Goal: Book appointment/travel/reservation

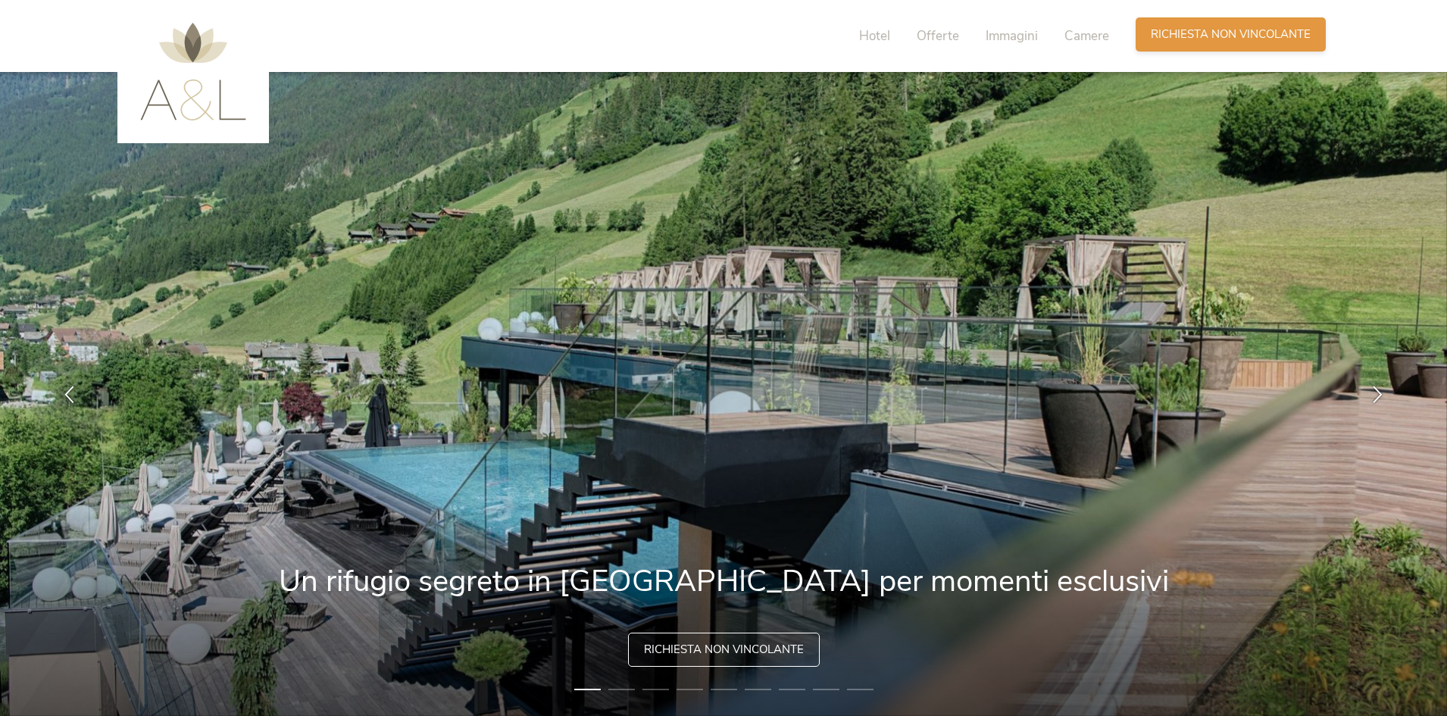
click at [1184, 29] on span "Richiesta non vincolante" at bounding box center [1230, 35] width 160 height 16
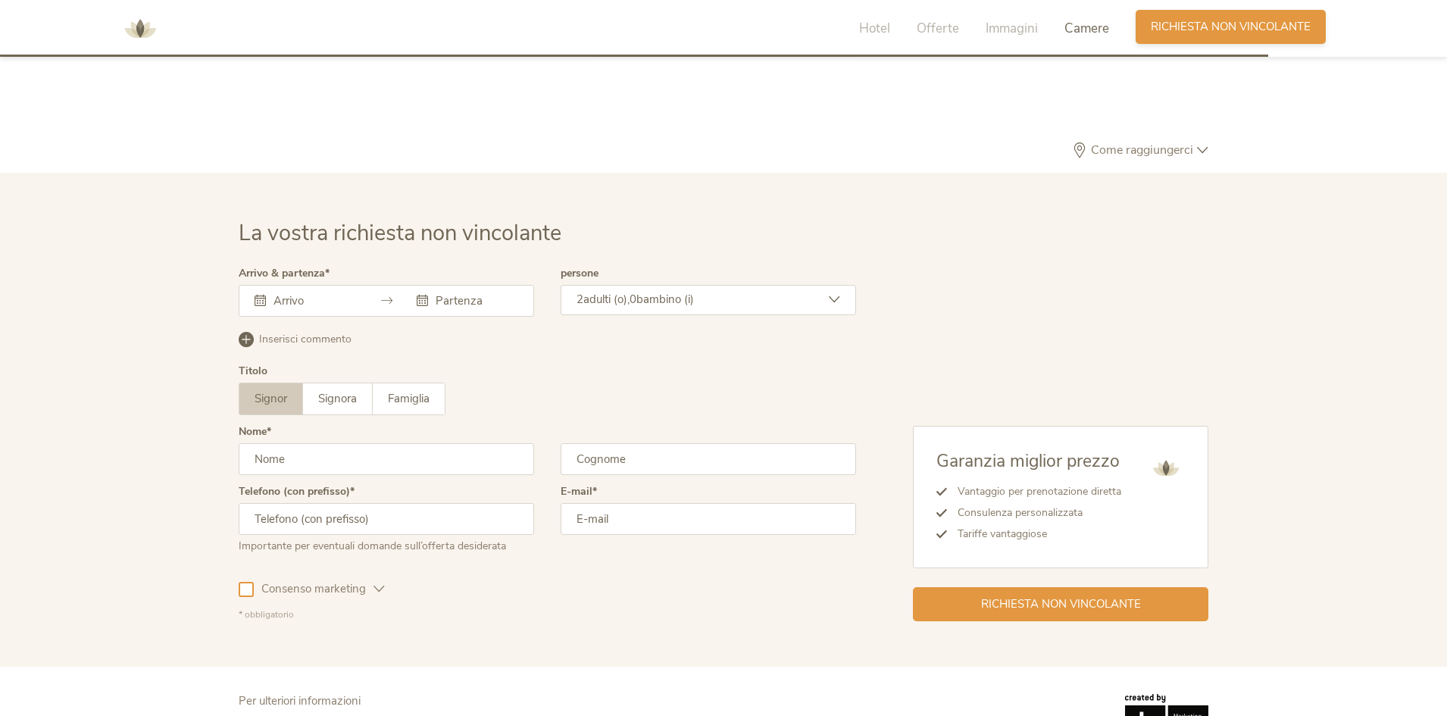
scroll to position [4563, 0]
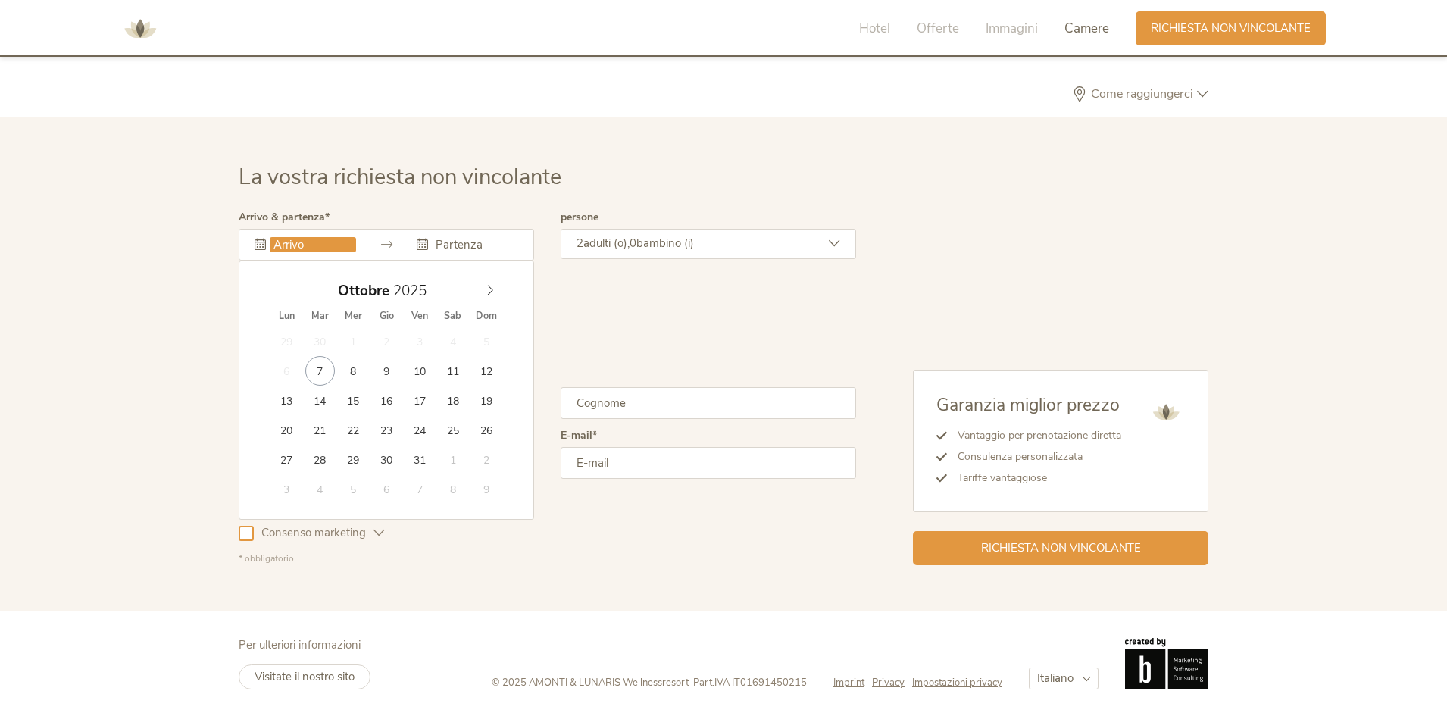
click at [329, 251] on input "text" at bounding box center [313, 244] width 86 height 15
click at [487, 289] on icon at bounding box center [490, 290] width 11 height 11
type input "[DATE]"
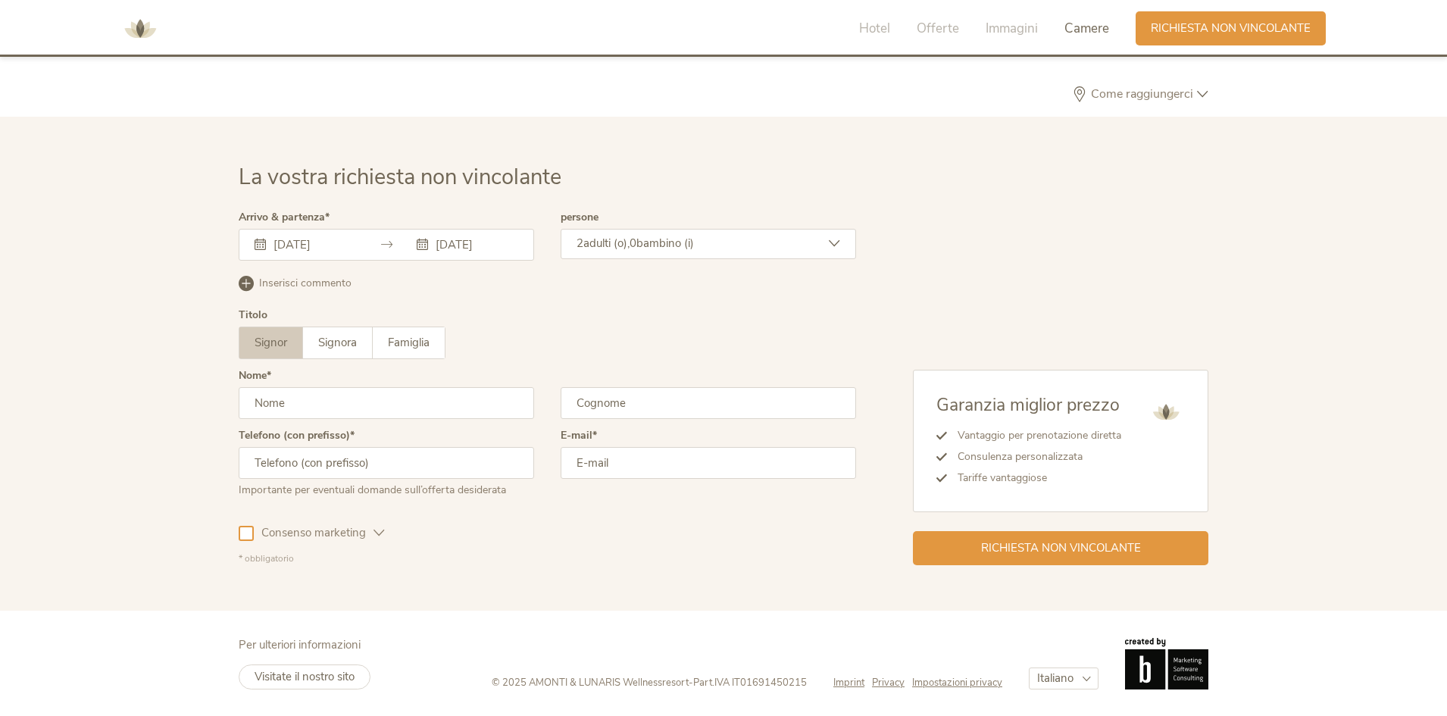
click at [647, 243] on span "bambino (i)" at bounding box center [665, 243] width 58 height 15
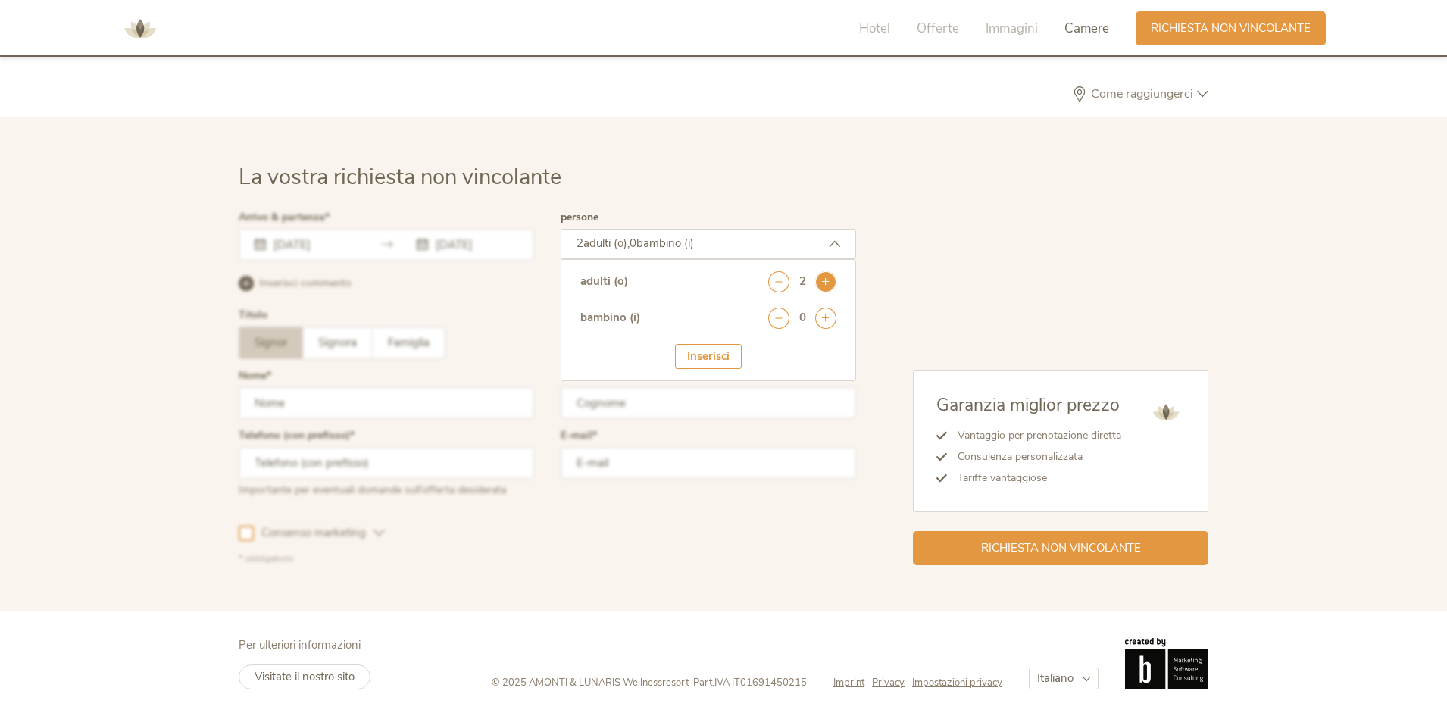
click at [826, 284] on icon at bounding box center [825, 281] width 21 height 21
click at [826, 286] on icon at bounding box center [825, 281] width 21 height 21
click at [824, 315] on icon at bounding box center [825, 317] width 21 height 21
click at [773, 352] on select "seleziona 0 1 2 3 4 5 6 7 8 9 10 11 12 13 14 15 16 17" at bounding box center [798, 359] width 75 height 25
select select "16"
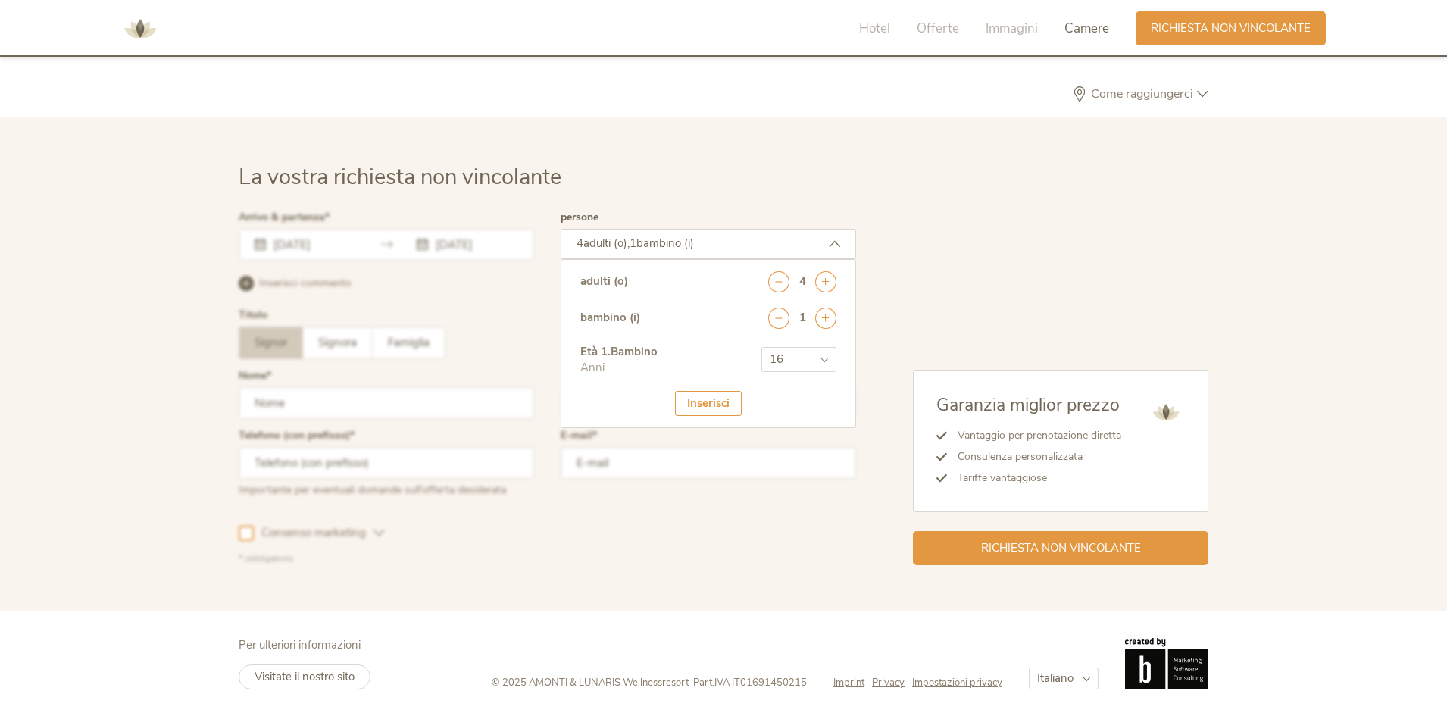
click at [761, 347] on select "seleziona 0 1 2 3 4 5 6 7 8 9 10 11 12 13 14 15 16 17" at bounding box center [798, 359] width 75 height 25
click at [718, 391] on div "Inserisci" at bounding box center [708, 403] width 67 height 25
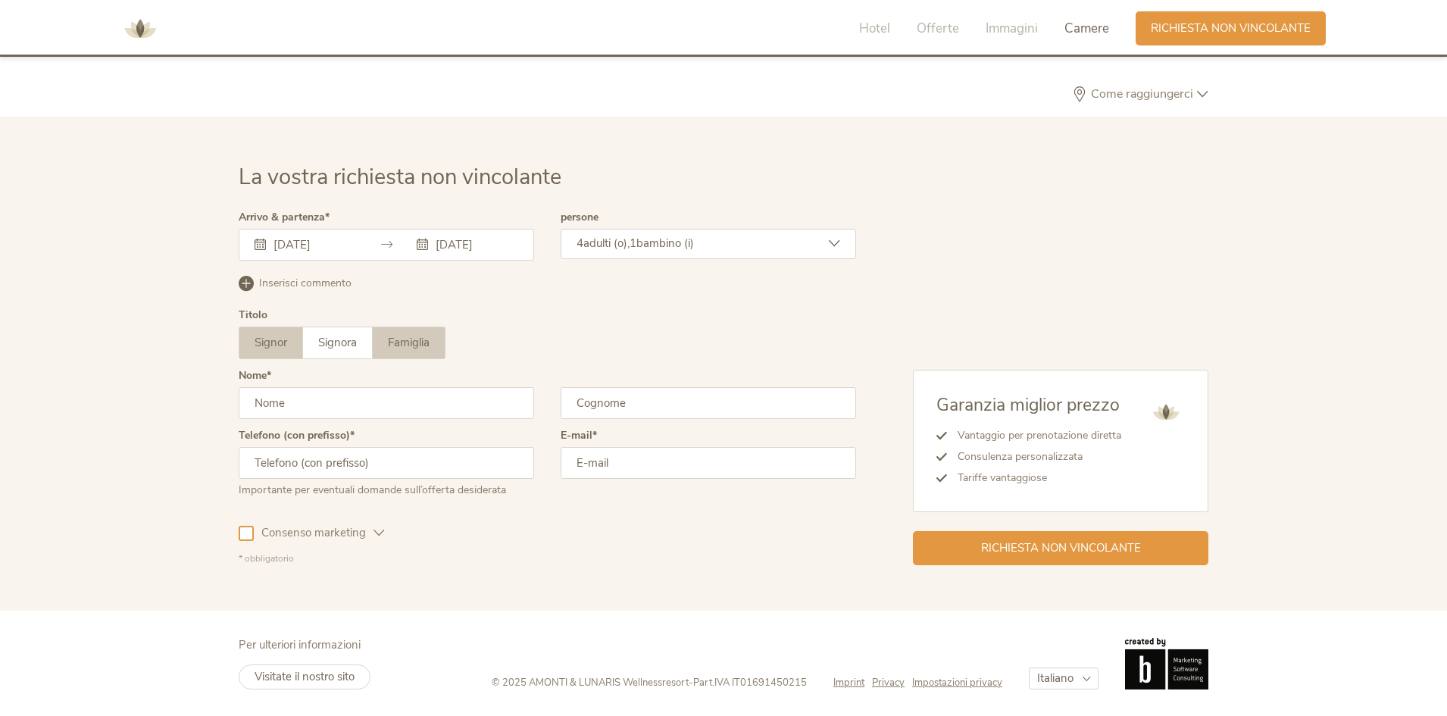
click at [433, 353] on label "Famiglia" at bounding box center [409, 342] width 72 height 31
click at [373, 398] on input "text" at bounding box center [386, 403] width 295 height 32
type input "lucido"
type input "stella"
type input "3298516585"
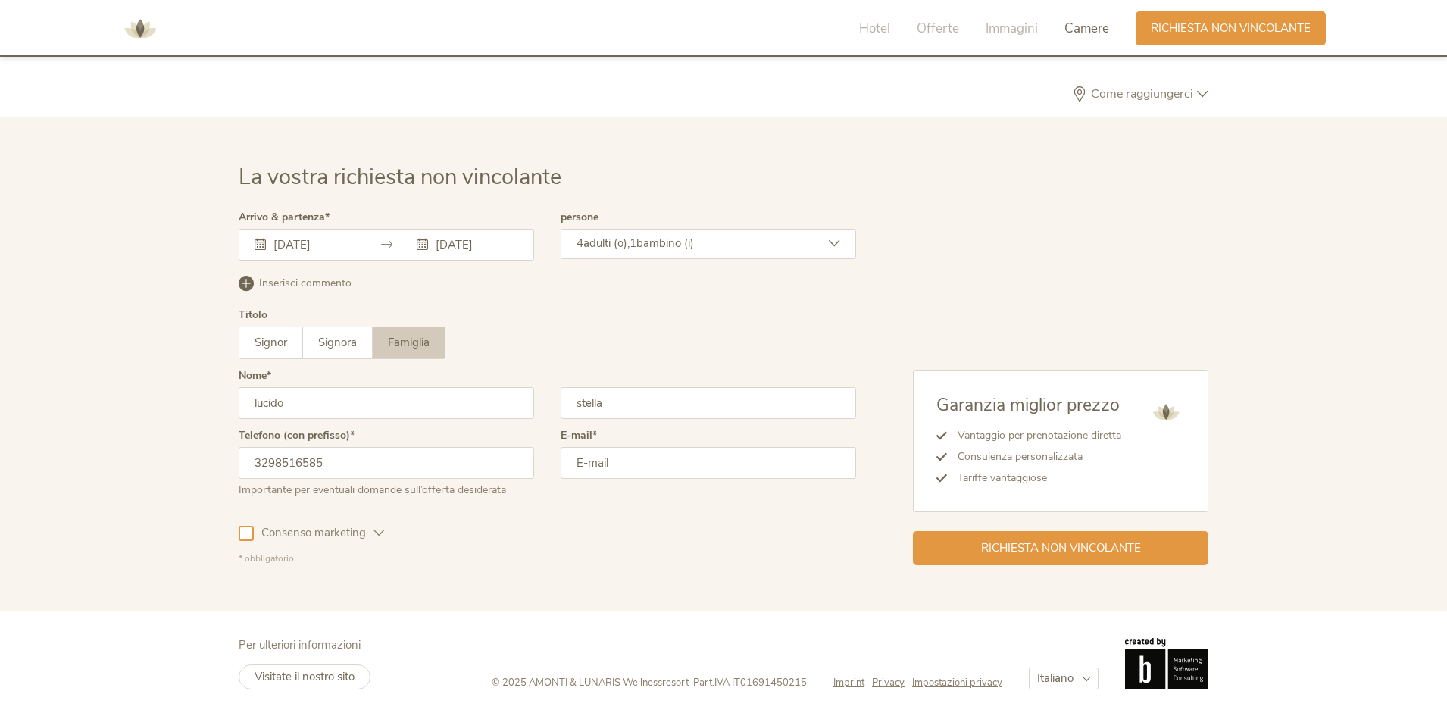
type input "[EMAIL_ADDRESS][DOMAIN_NAME]"
drag, startPoint x: 370, startPoint y: 404, endPoint x: 179, endPoint y: 401, distance: 191.6
click at [180, 401] on div "La vostra richiesta non vincolante Arrivo & partenza [DATE] [DATE] [DATE] Lun M…" at bounding box center [723, 364] width 1447 height 494
type input "stella"
drag, startPoint x: 676, startPoint y: 400, endPoint x: 547, endPoint y: 402, distance: 128.8
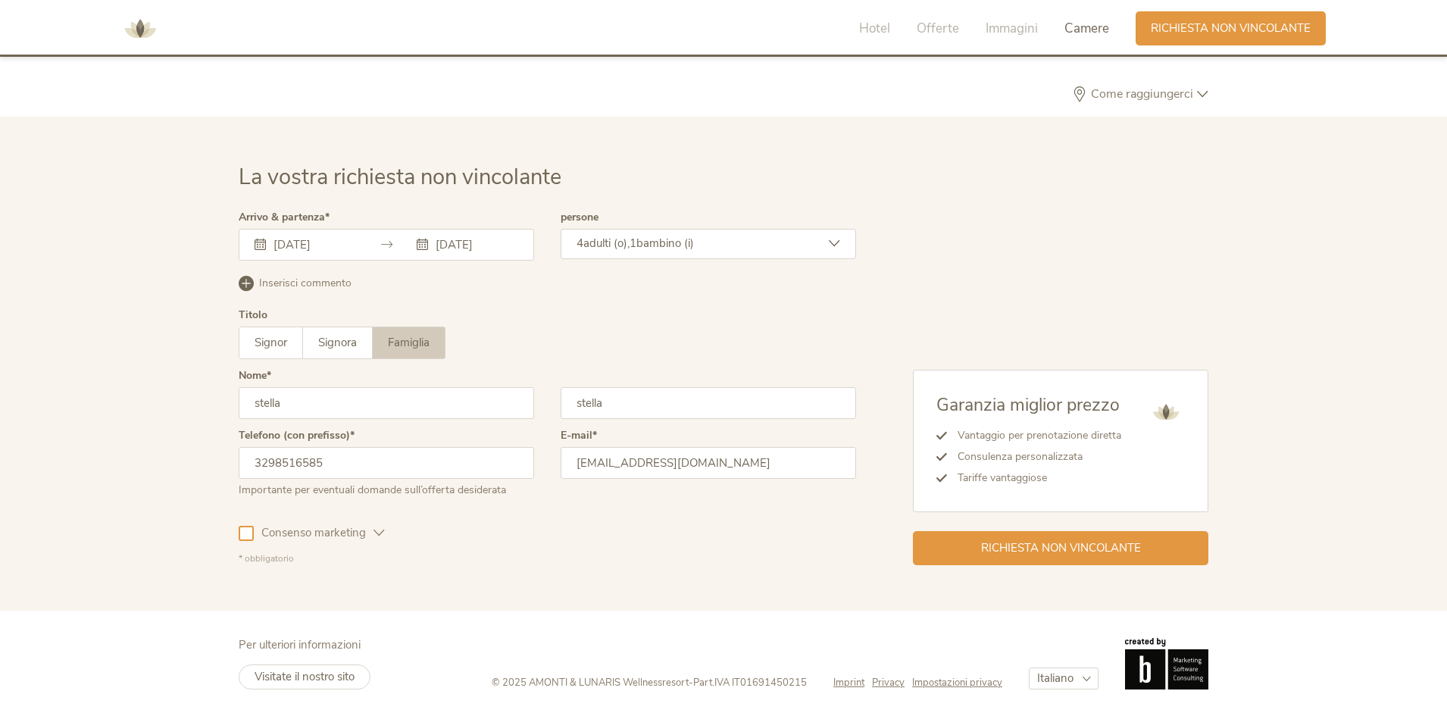
click at [547, 402] on div "Nome stella stella" at bounding box center [547, 400] width 617 height 60
type input "lucido"
click at [600, 470] on input "[EMAIL_ADDRESS][DOMAIN_NAME]" at bounding box center [707, 463] width 295 height 32
drag, startPoint x: 629, startPoint y: 399, endPoint x: 553, endPoint y: 399, distance: 75.7
click at [553, 399] on div "Nome stella lucido" at bounding box center [547, 400] width 617 height 60
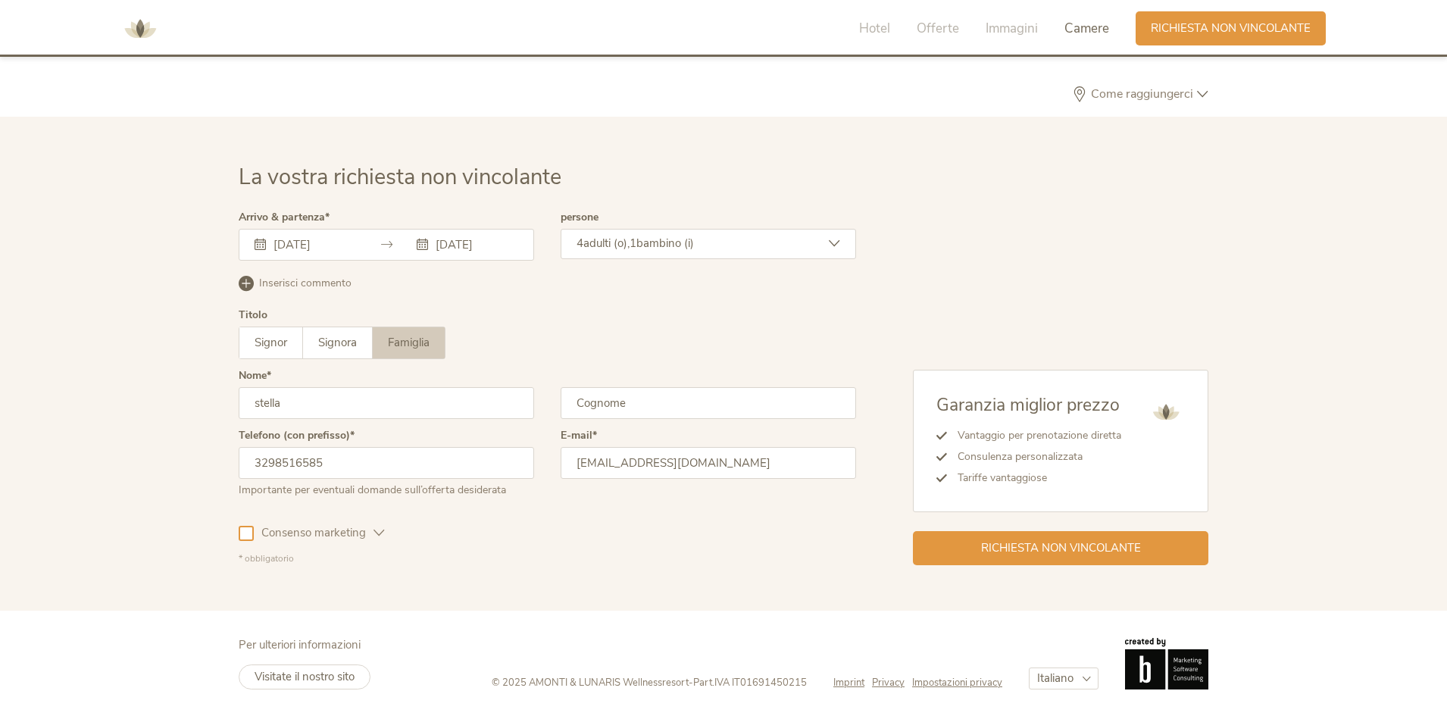
click at [464, 398] on input "stella" at bounding box center [386, 403] width 295 height 32
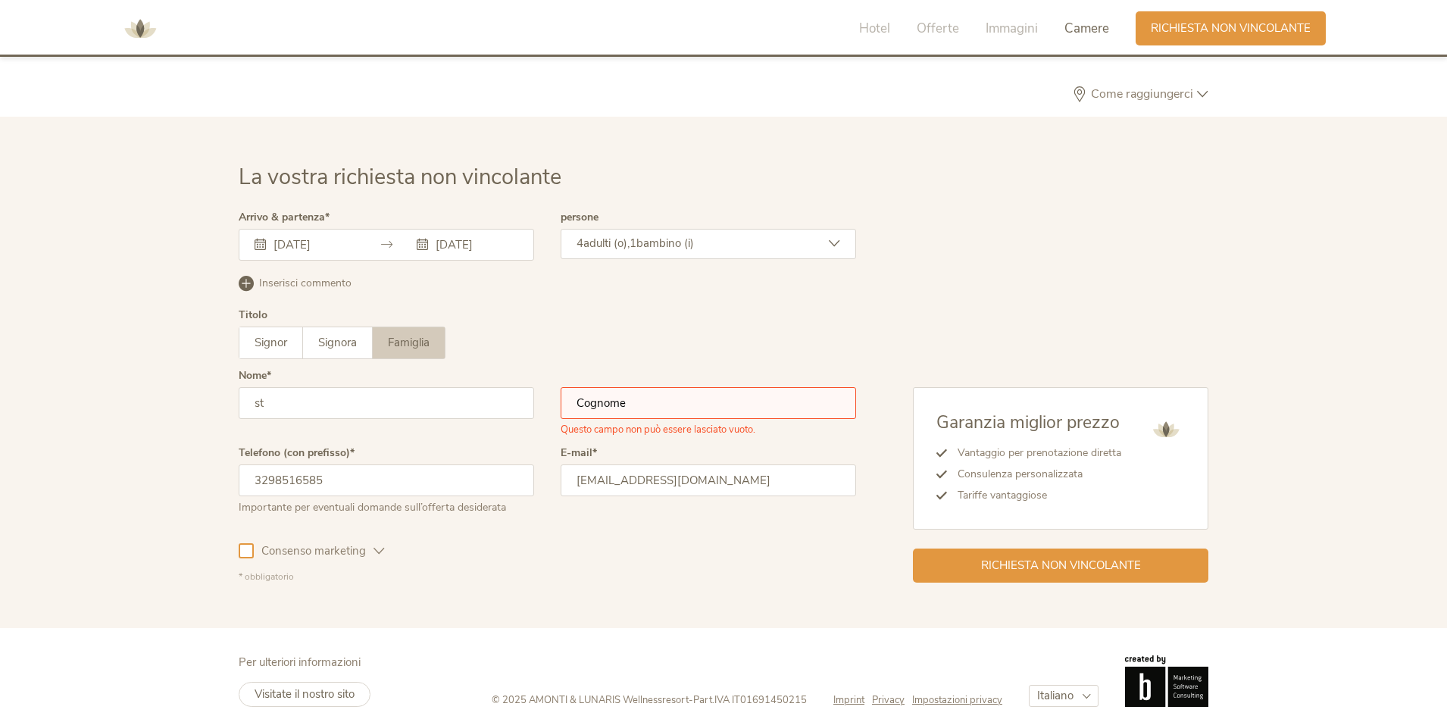
type input "s"
type input "salvatore"
click at [672, 410] on input "text" at bounding box center [707, 403] width 295 height 32
type input "FONTANA"
click at [250, 548] on div at bounding box center [246, 550] width 15 height 15
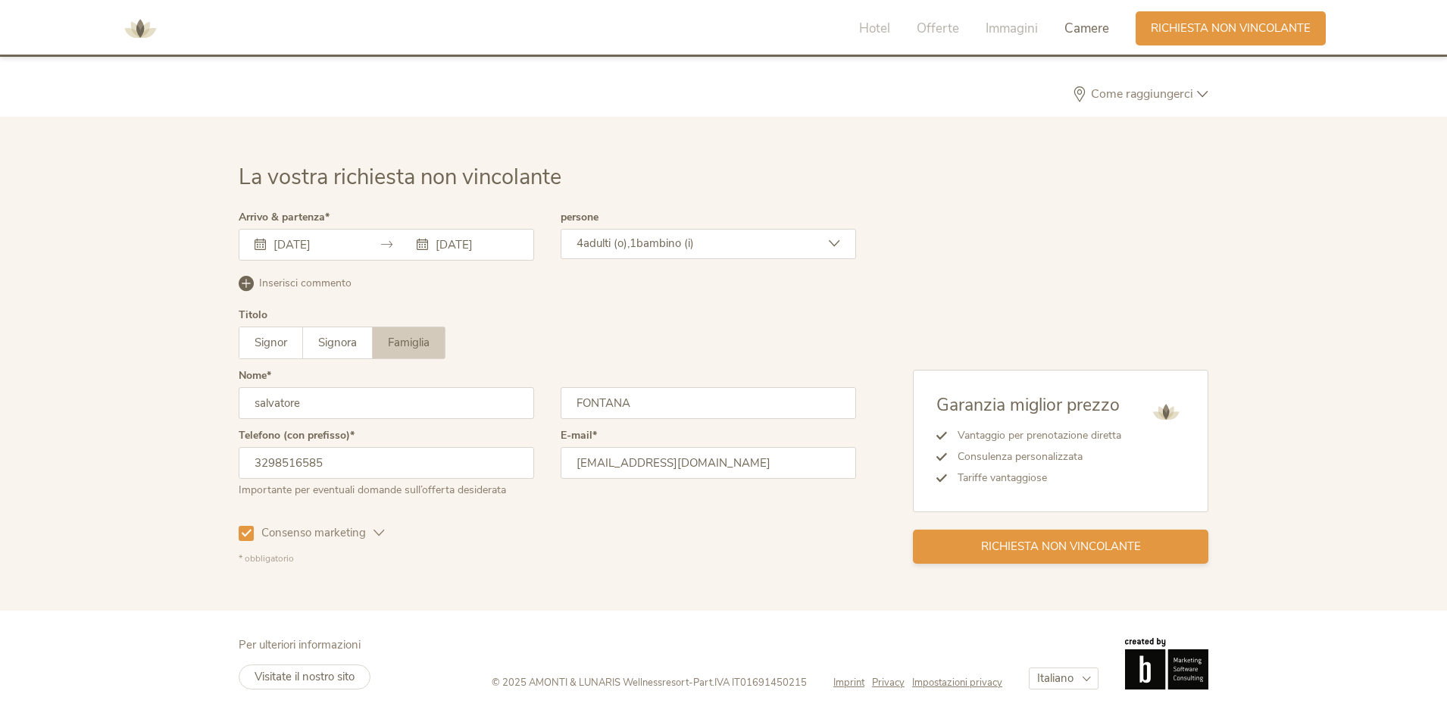
click at [1055, 556] on div "Richiesta non vincolante" at bounding box center [1060, 546] width 295 height 34
